Goal: Information Seeking & Learning: Learn about a topic

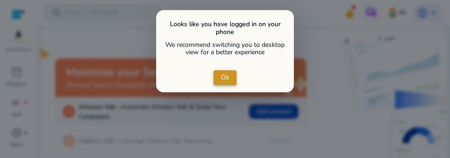
click at [230, 82] on span "close dialog" at bounding box center [224, 78] width 23 height 22
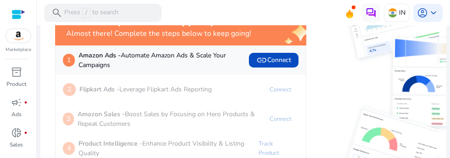
scroll to position [83, 0]
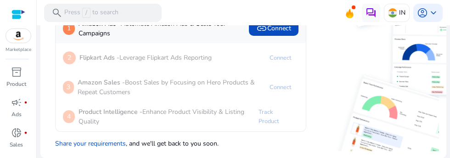
click at [24, 71] on div "inventory_2" at bounding box center [17, 72] width 26 height 15
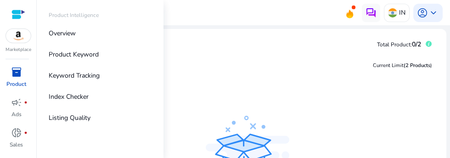
click at [78, 31] on link "Overview" at bounding box center [100, 33] width 118 height 21
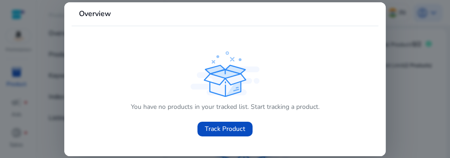
click at [48, 84] on div at bounding box center [225, 79] width 450 height 158
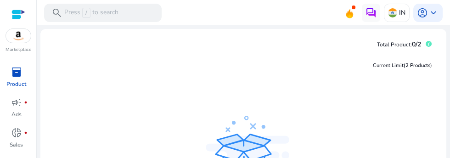
click at [14, 72] on span "inventory_2" at bounding box center [16, 72] width 11 height 11
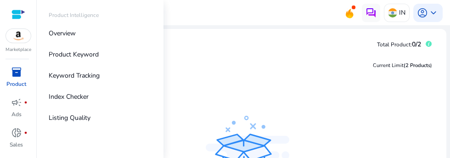
click at [240, 101] on div "Current Limit (2 Products ) Welcome to Product Intelligence You can track and m…" at bounding box center [243, 142] width 391 height 181
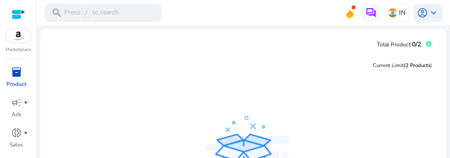
click at [135, 11] on div "search Press / to search" at bounding box center [103, 13] width 118 height 18
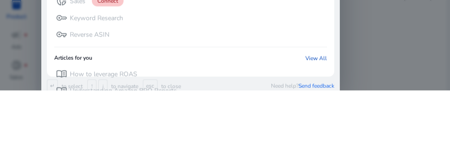
click at [260, 84] on div "key Keyword Research" at bounding box center [190, 85] width 273 height 15
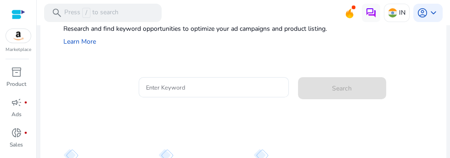
scroll to position [83, 0]
click at [240, 83] on input "Enter Keyword" at bounding box center [213, 87] width 135 height 10
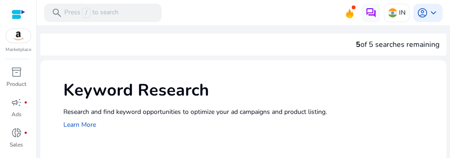
scroll to position [17, 0]
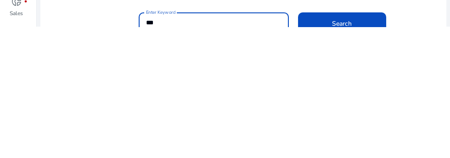
type input "***"
click at [341, 147] on span at bounding box center [342, 155] width 88 height 22
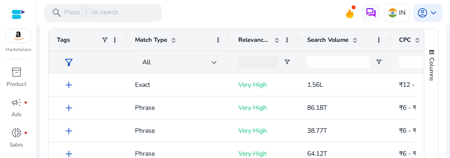
scroll to position [0, 0]
